Goal: Navigation & Orientation: Go to known website

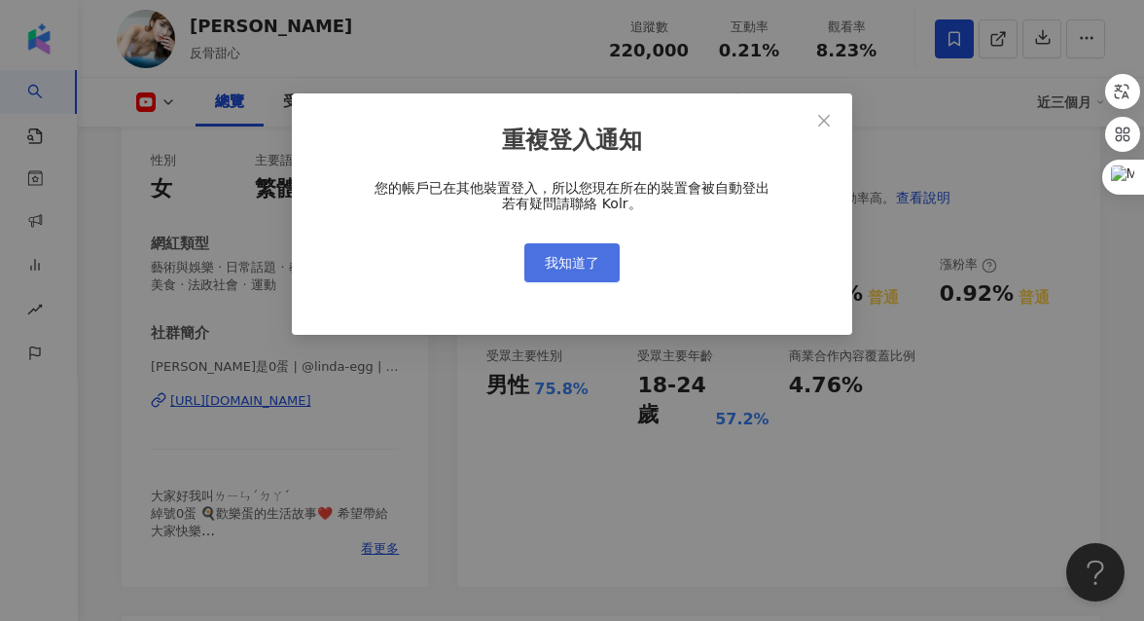
click at [577, 268] on span "我知道了" at bounding box center [572, 263] width 54 height 16
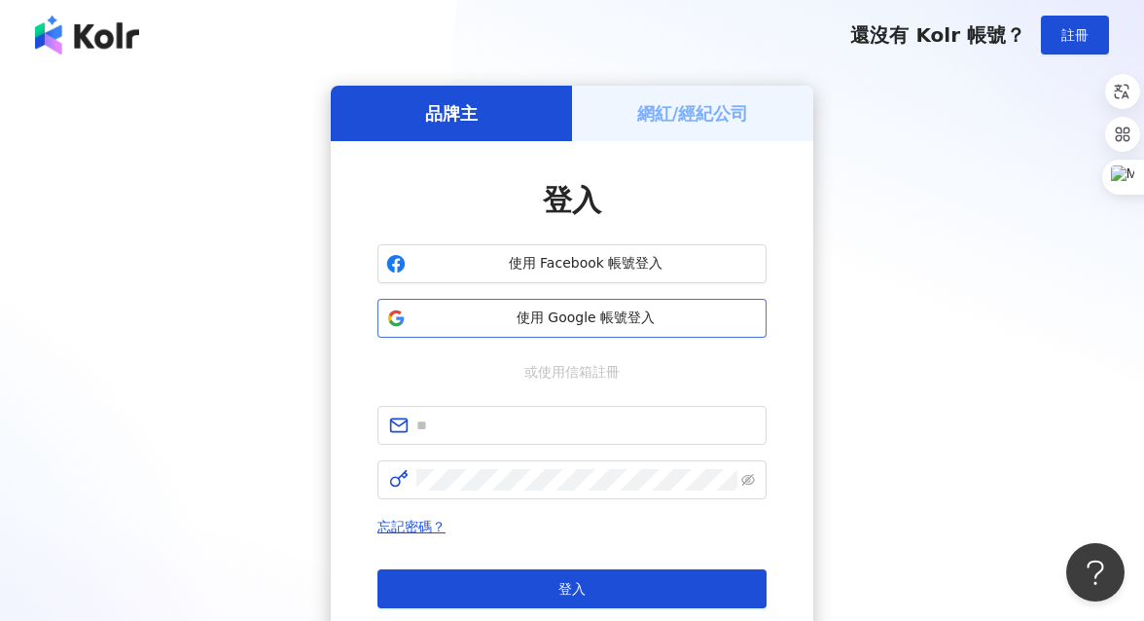
click at [573, 313] on span "使用 Google 帳號登入" at bounding box center [585, 317] width 344 height 19
